Goal: Transaction & Acquisition: Purchase product/service

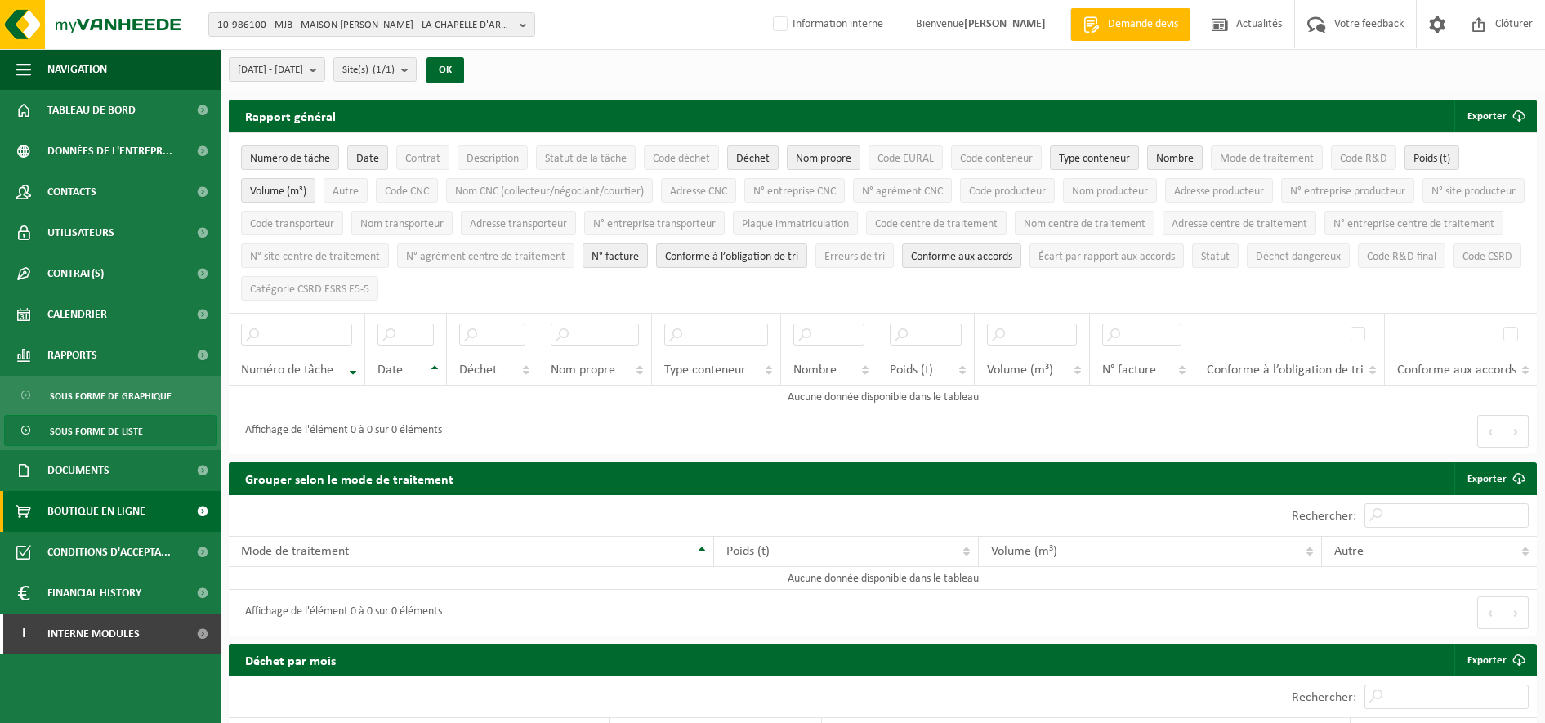
click at [93, 521] on span "Boutique en ligne" at bounding box center [96, 511] width 98 height 41
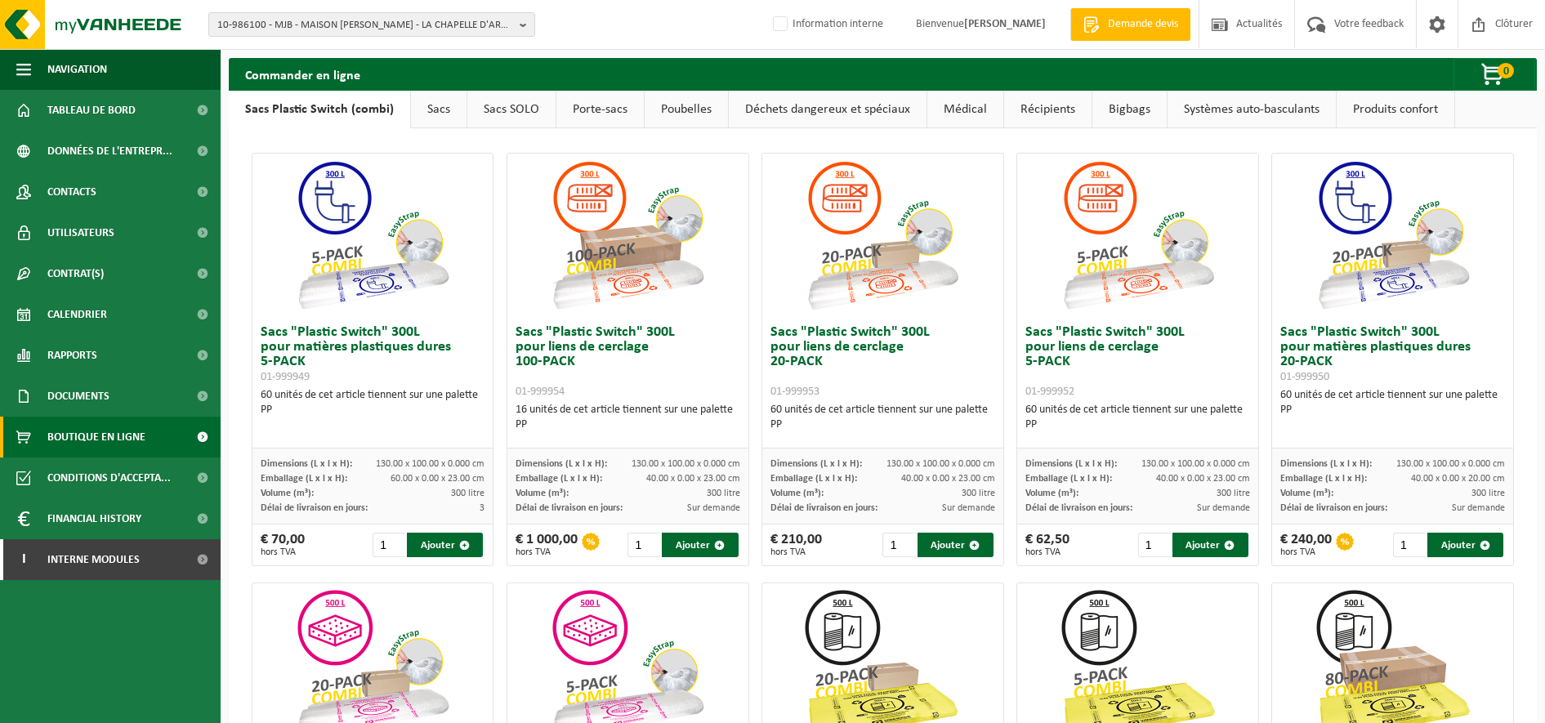
click at [458, 109] on link "Sacs" at bounding box center [439, 110] width 56 height 38
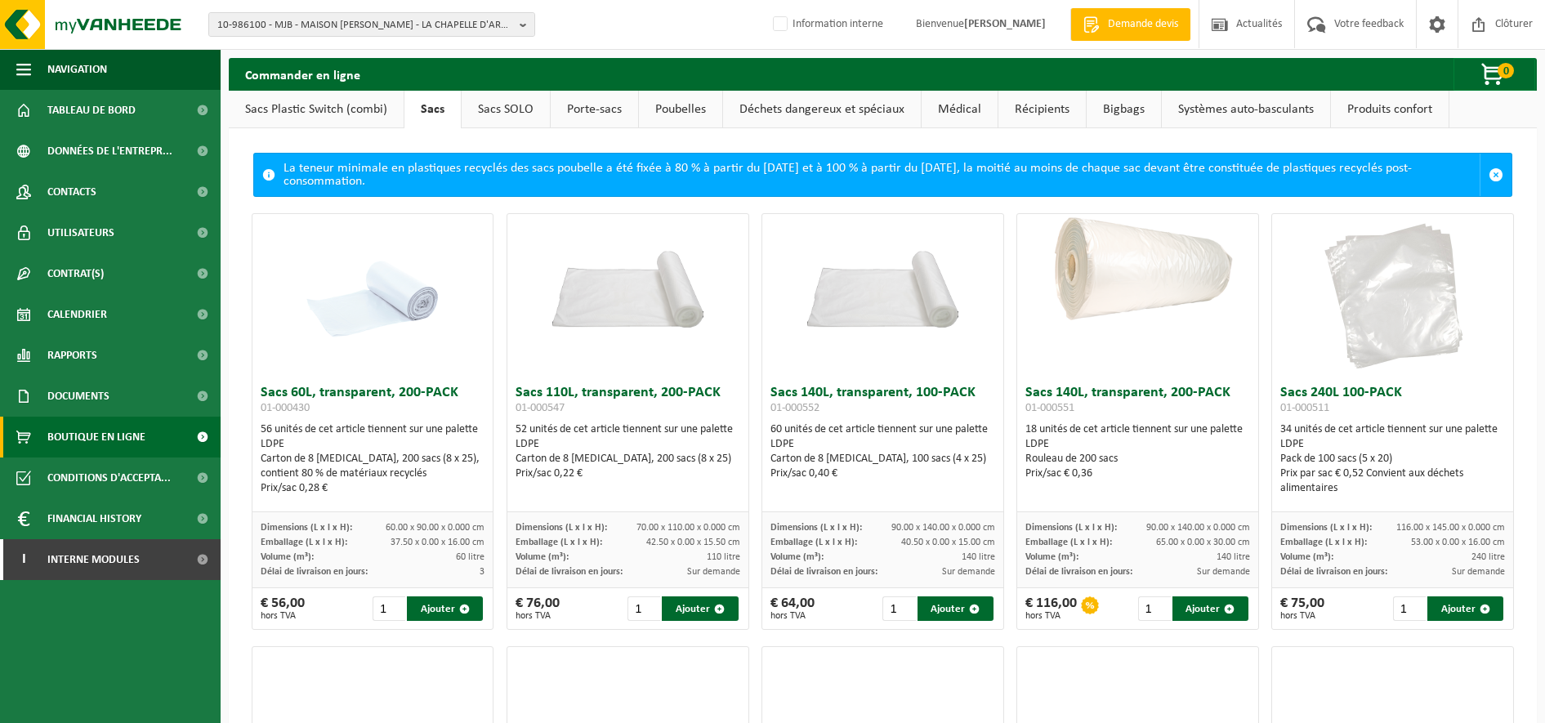
click at [298, 102] on link "Sacs Plastic Switch (combi)" at bounding box center [316, 110] width 175 height 38
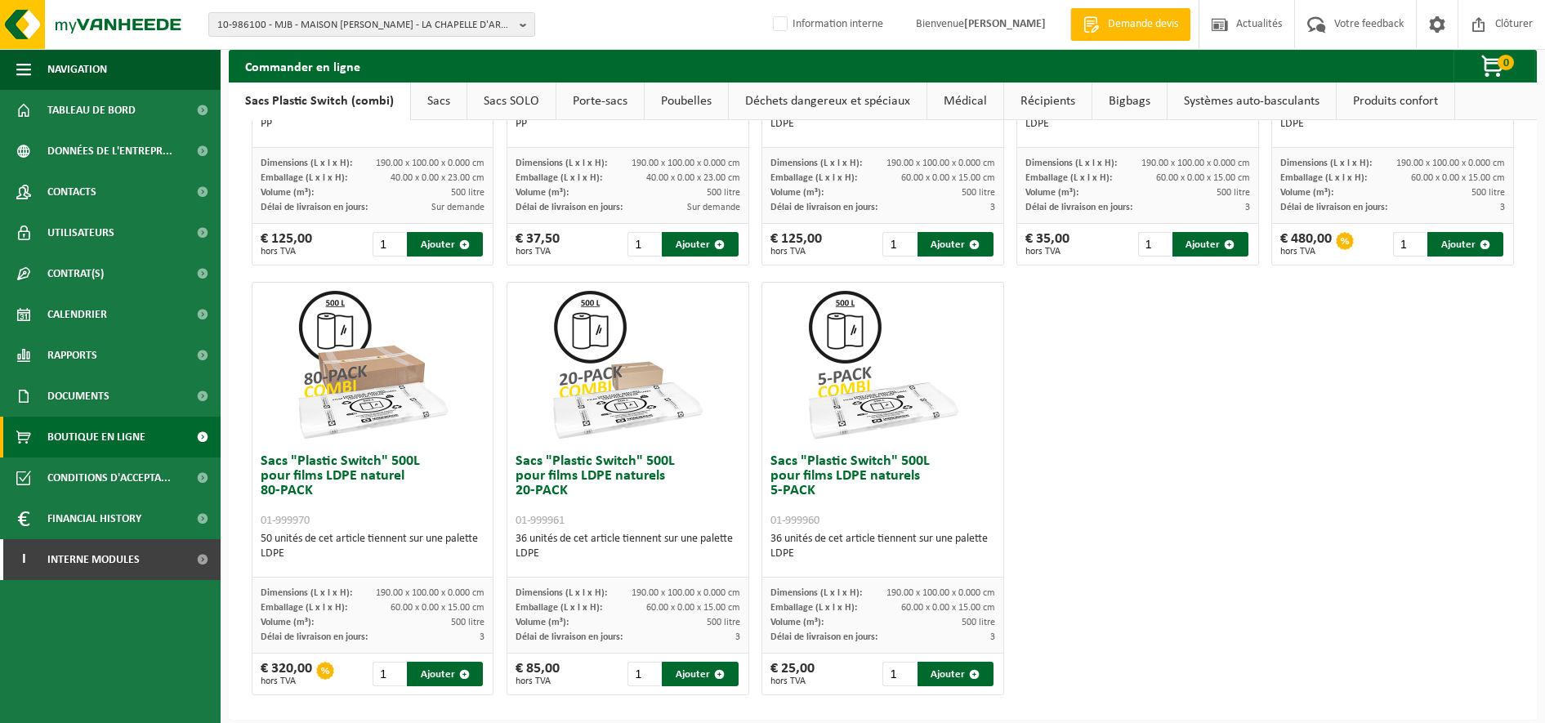
scroll to position [744, 0]
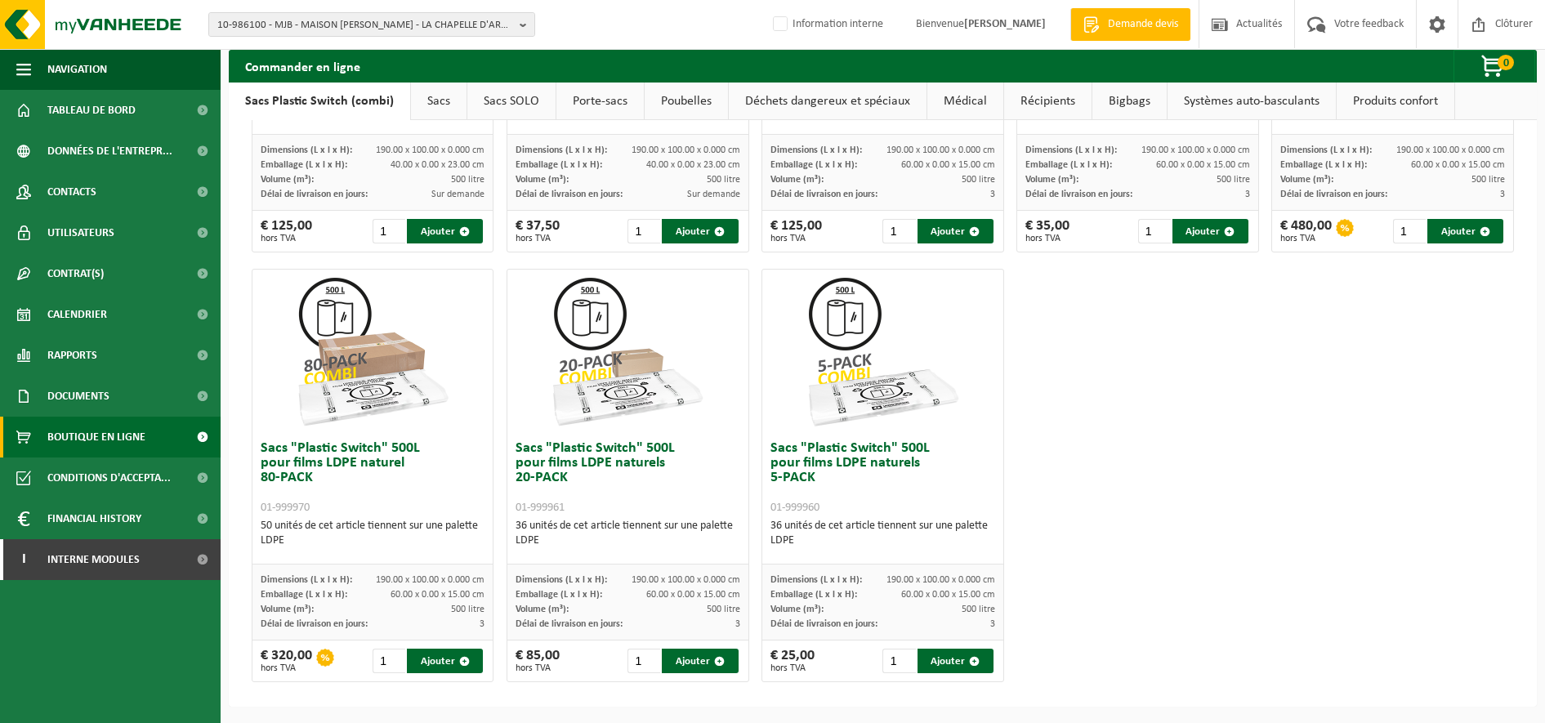
click at [713, 415] on div at bounding box center [628, 351] width 241 height 163
click at [525, 293] on div at bounding box center [628, 351] width 241 height 163
